Goal: Book appointment/travel/reservation

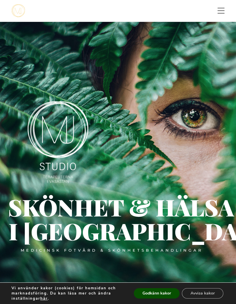
click at [205, 295] on button "Avvisa kakor" at bounding box center [202, 293] width 41 height 10
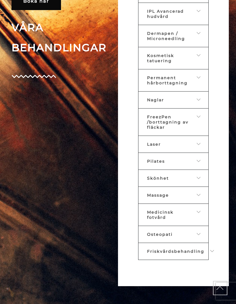
scroll to position [394, 0]
click at [150, 237] on span "Osteopati" at bounding box center [160, 234] width 26 height 5
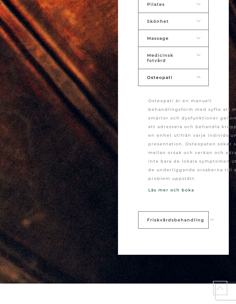
scroll to position [549, 0]
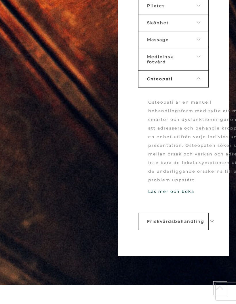
click at [155, 87] on link "Osteopati" at bounding box center [173, 78] width 70 height 17
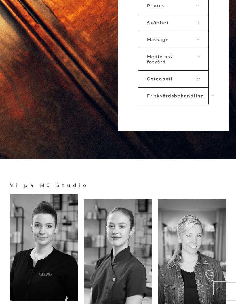
click at [148, 81] on span "Osteopati" at bounding box center [160, 78] width 26 height 5
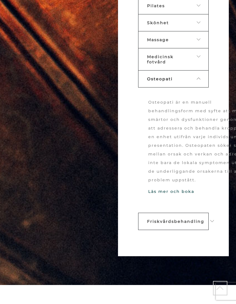
click at [163, 194] on link "Läs mer och boka" at bounding box center [171, 191] width 46 height 5
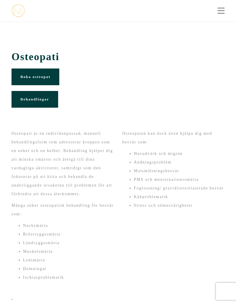
click at [31, 75] on link "Boka osteopat" at bounding box center [36, 76] width 48 height 17
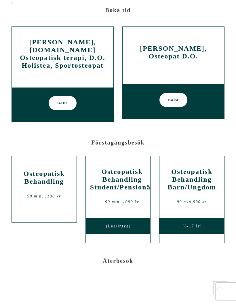
scroll to position [297, 0]
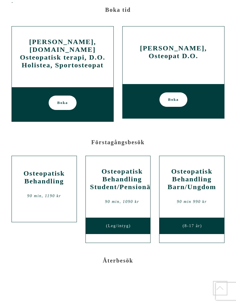
click at [61, 104] on span "Boka" at bounding box center [62, 103] width 11 height 14
